Goal: Task Accomplishment & Management: Manage account settings

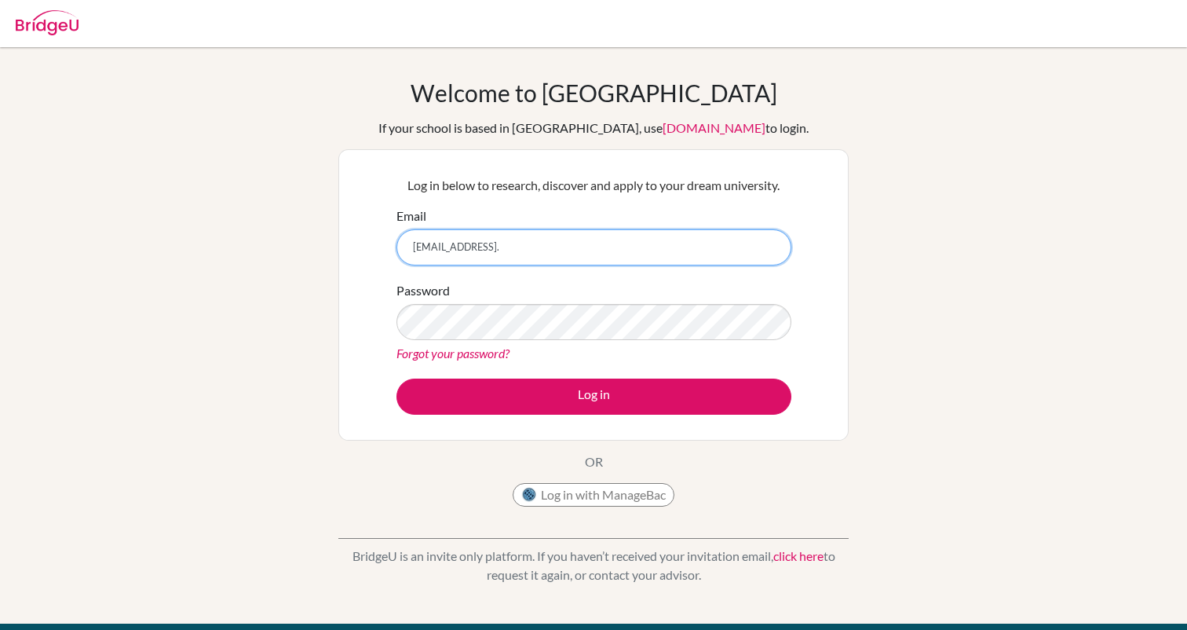
click at [537, 252] on input "rafee.2028@mis.sch." at bounding box center [594, 247] width 395 height 36
type input "[EMAIL_ADDRESS][DOMAIN_NAME]"
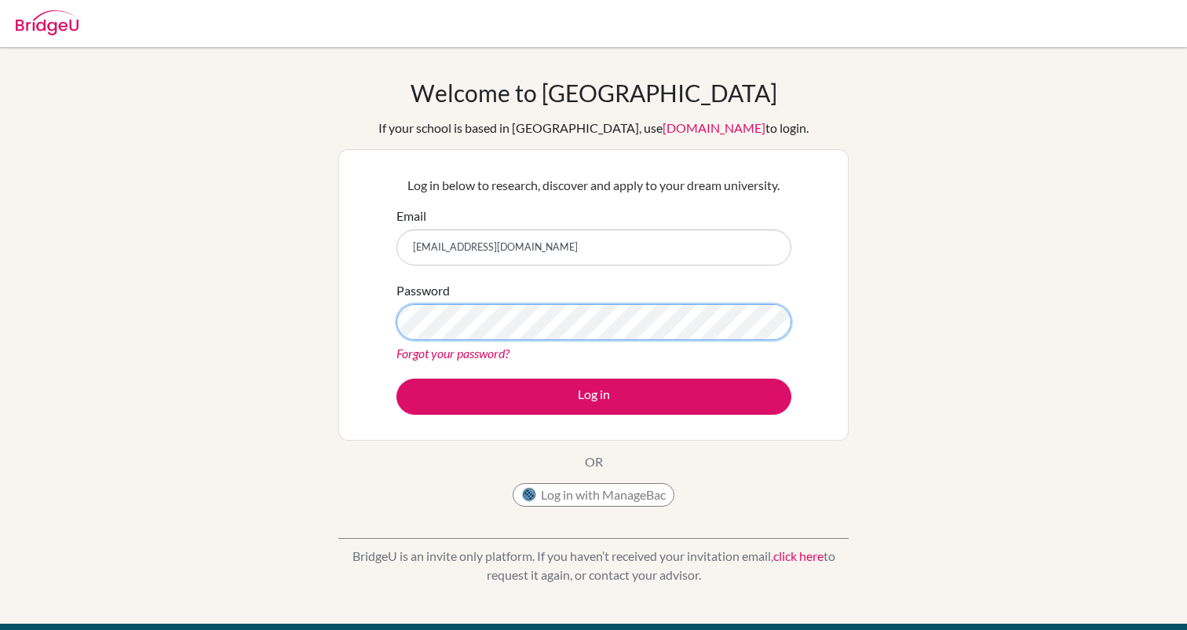
click at [397, 378] on button "Log in" at bounding box center [594, 396] width 395 height 36
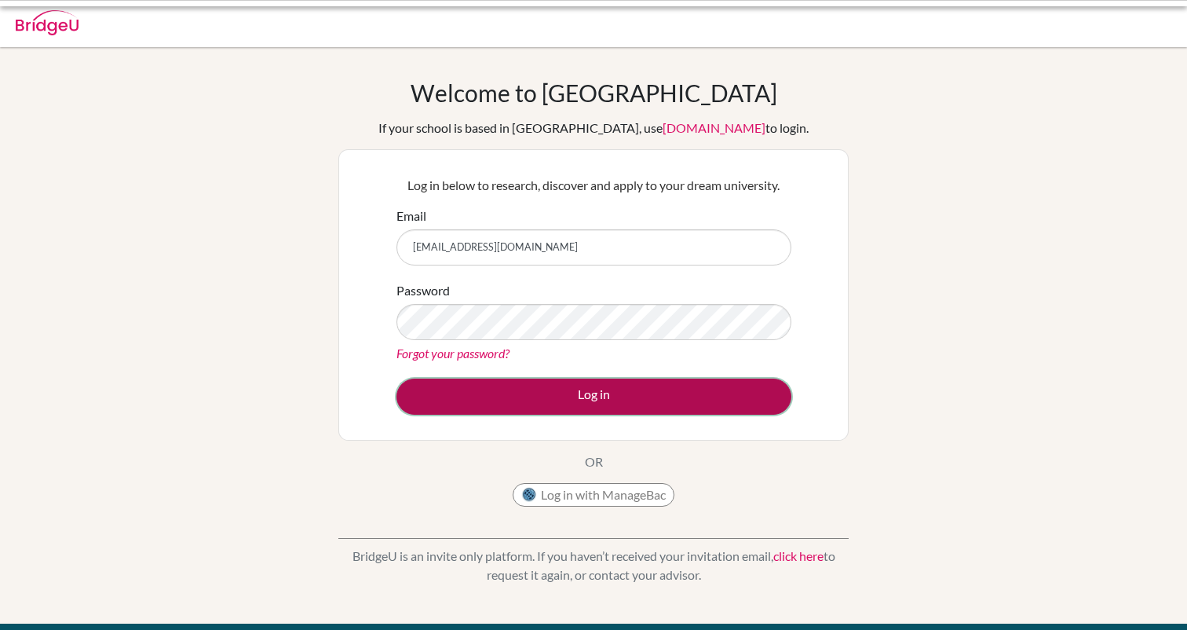
click at [580, 407] on button "Log in" at bounding box center [594, 396] width 395 height 36
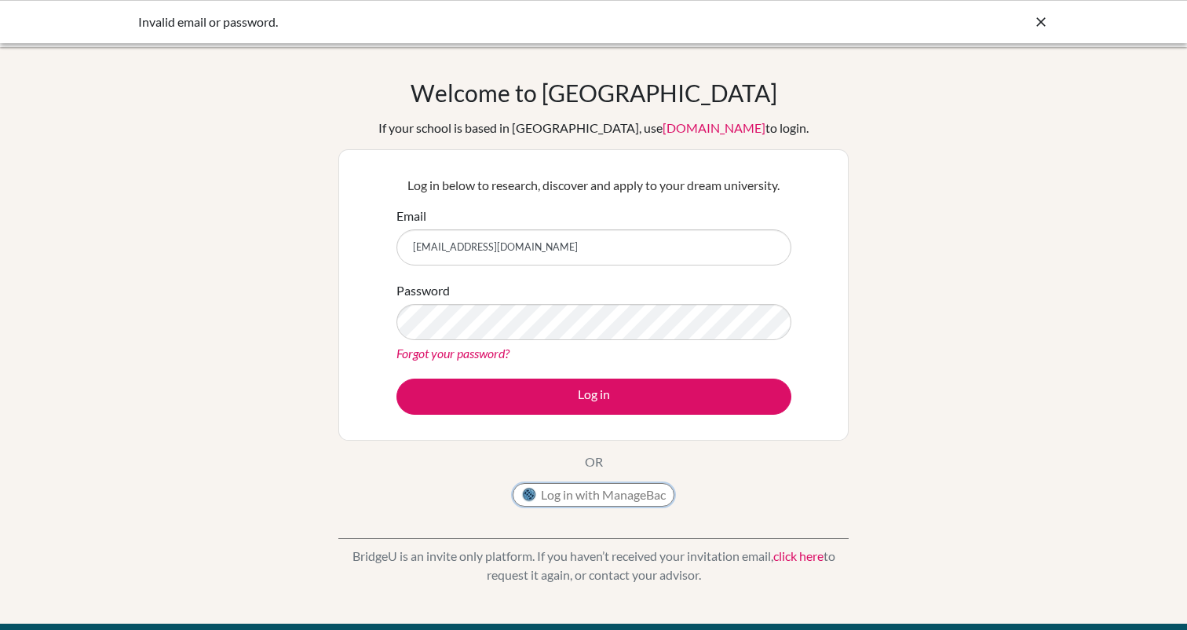
click at [623, 495] on button "Log in with ManageBac" at bounding box center [594, 495] width 162 height 24
